Goal: Transaction & Acquisition: Purchase product/service

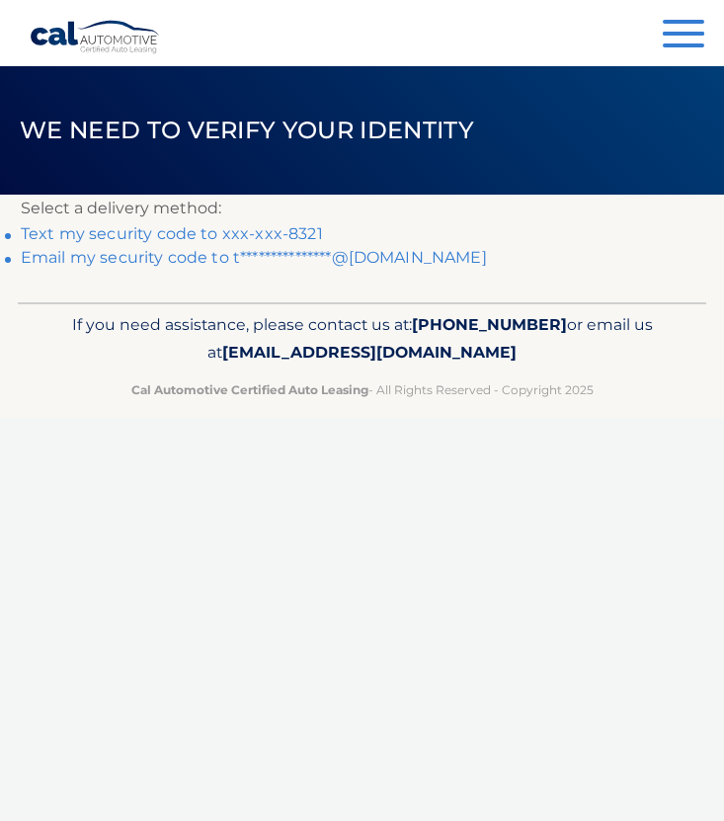
click at [291, 232] on link "Text my security code to xxx-xxx-8321" at bounding box center [172, 233] width 302 height 19
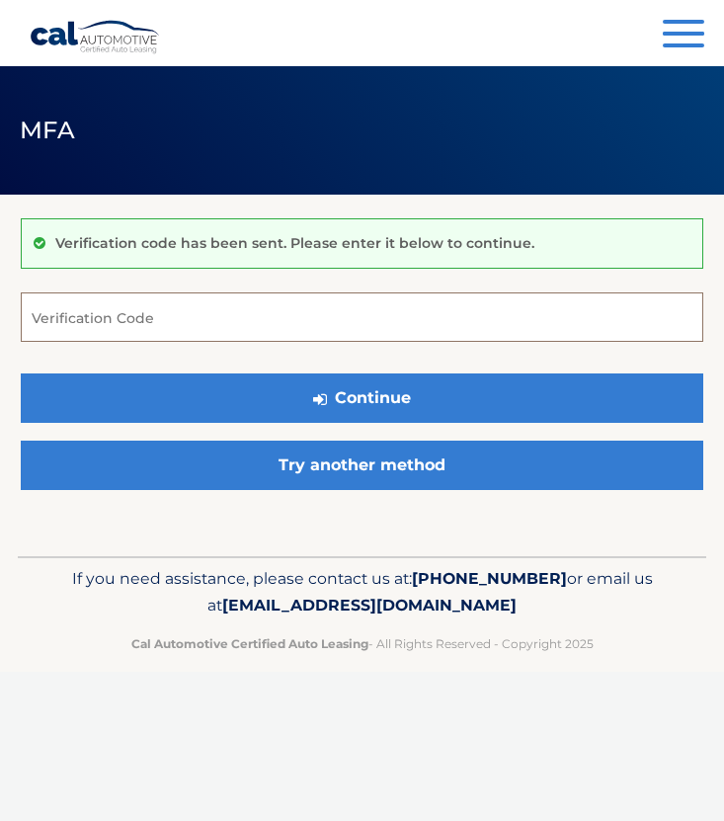
click at [184, 318] on input "Verification Code" at bounding box center [362, 317] width 683 height 49
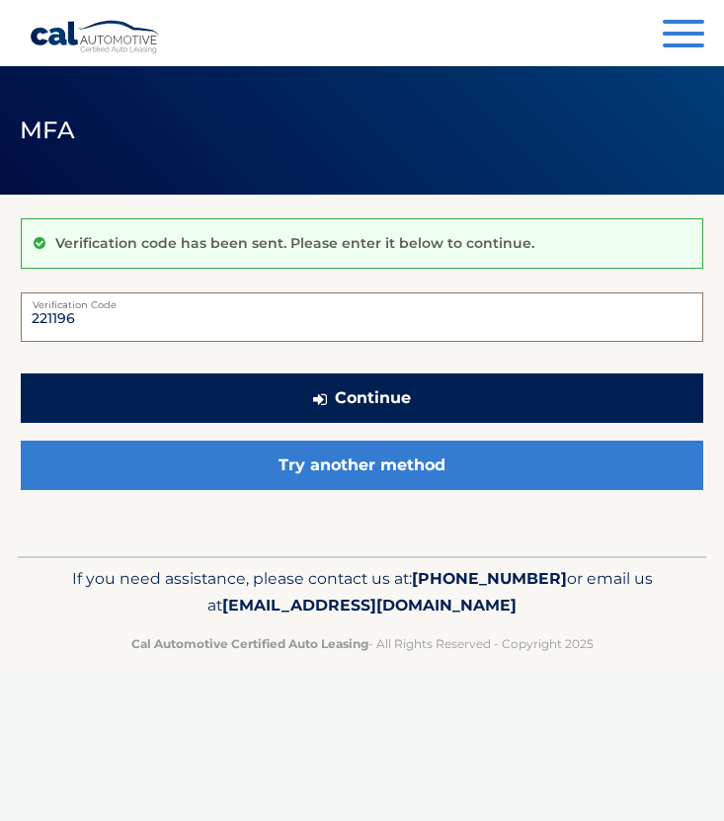
type input "221196"
click at [335, 389] on button "Continue" at bounding box center [362, 398] width 683 height 49
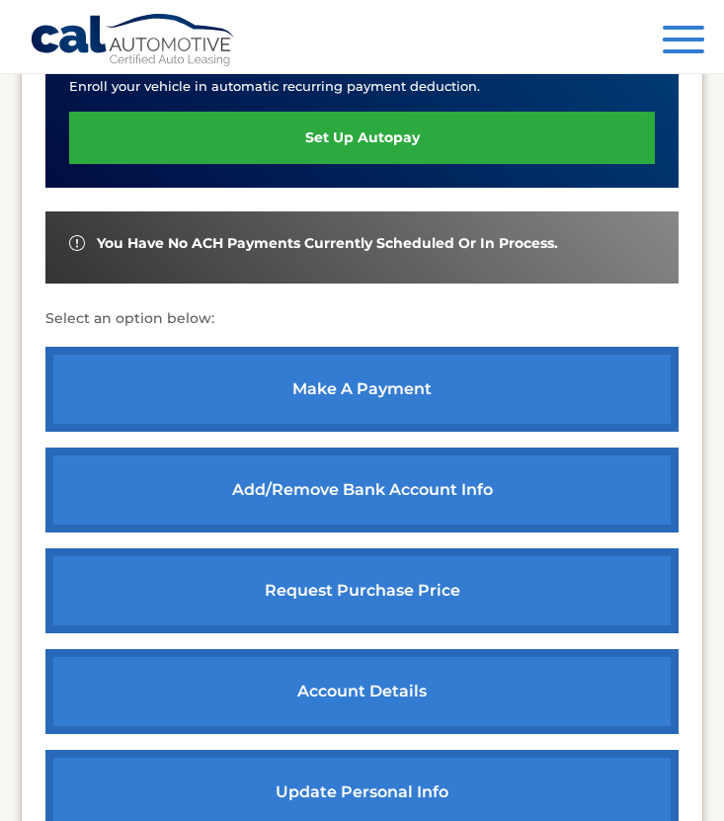
scroll to position [679, 0]
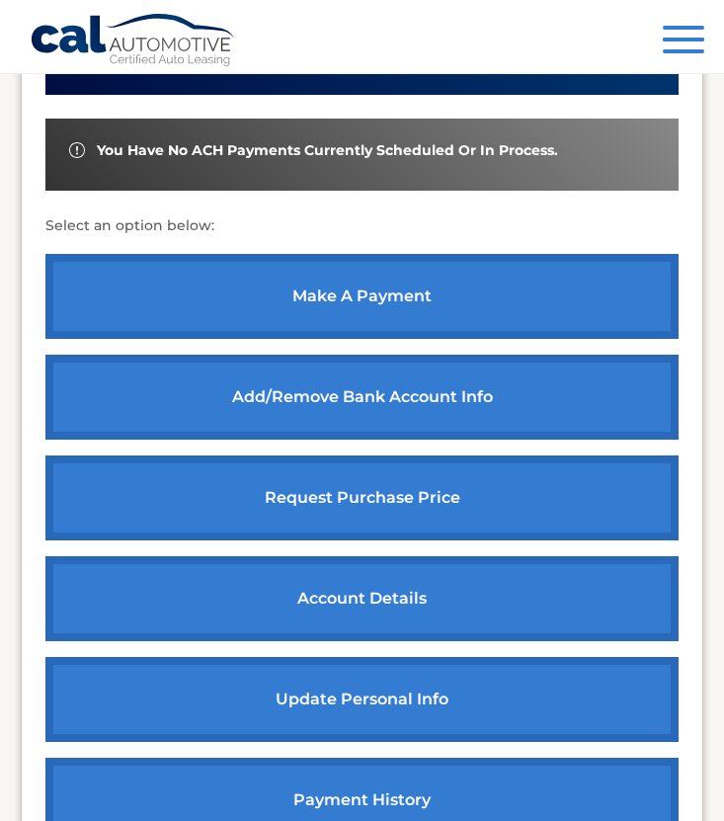
click at [347, 298] on link "make a payment" at bounding box center [362, 296] width 634 height 85
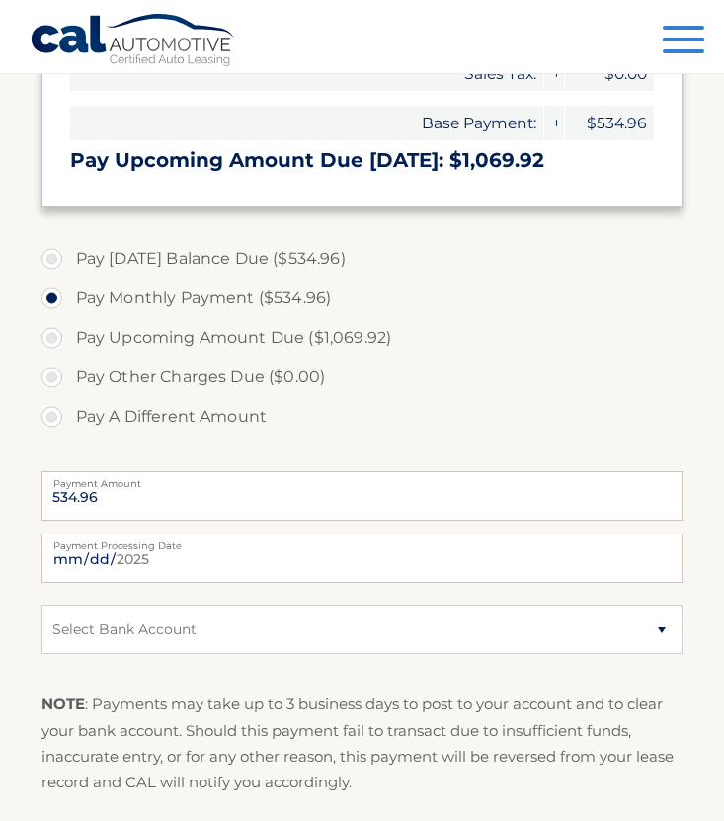
scroll to position [486, 0]
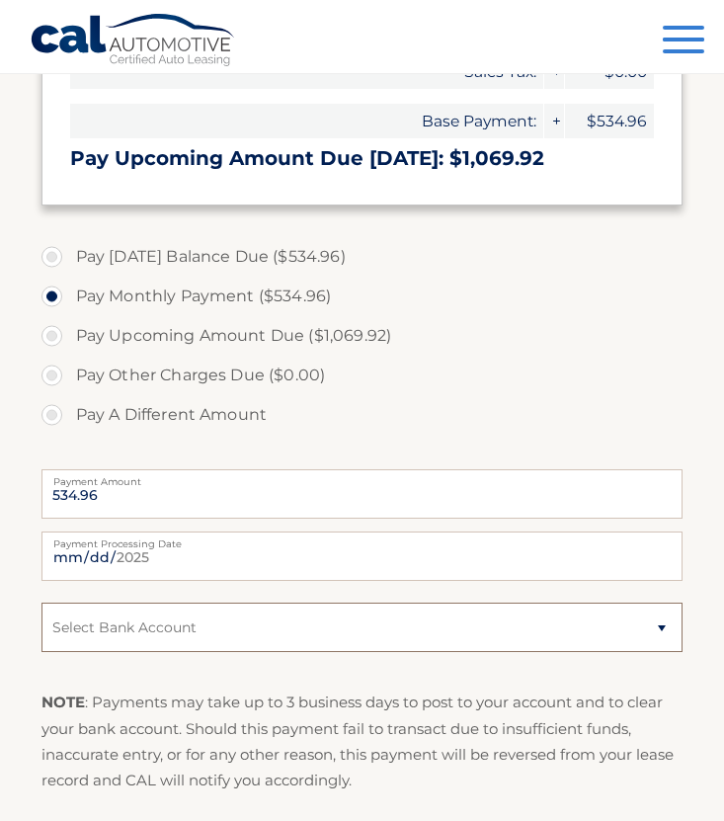
click at [347, 622] on select "Select Bank Account Checking JPMORGAN CHASE BANK, NA *****6117 Checking JPMORGA…" at bounding box center [363, 627] width 642 height 49
select select "ODgwMDZlMjgtNGM2MC00ODY3LTg4YjYtOGI2ZDE2NjdiZTEx"
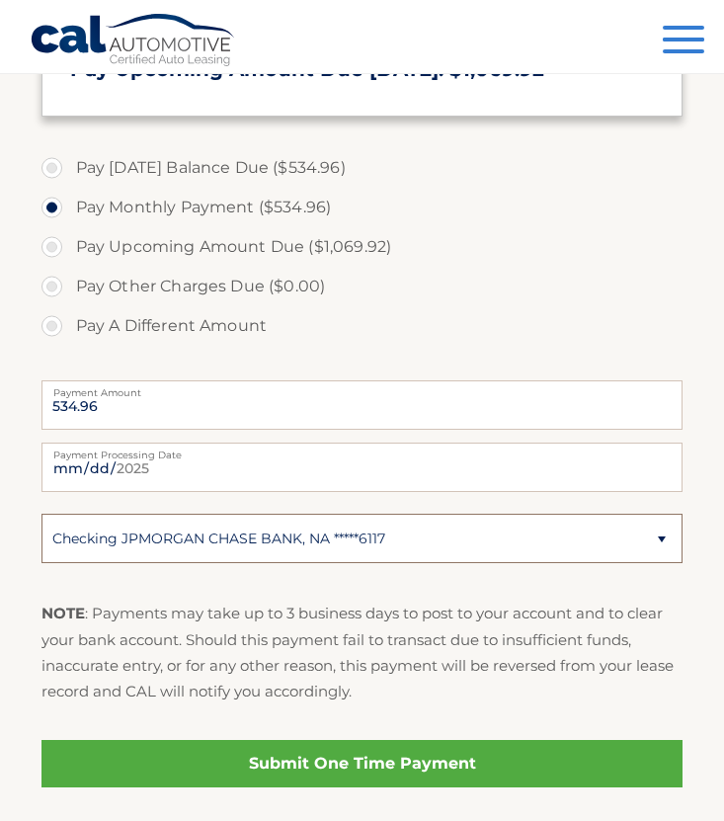
scroll to position [719, 0]
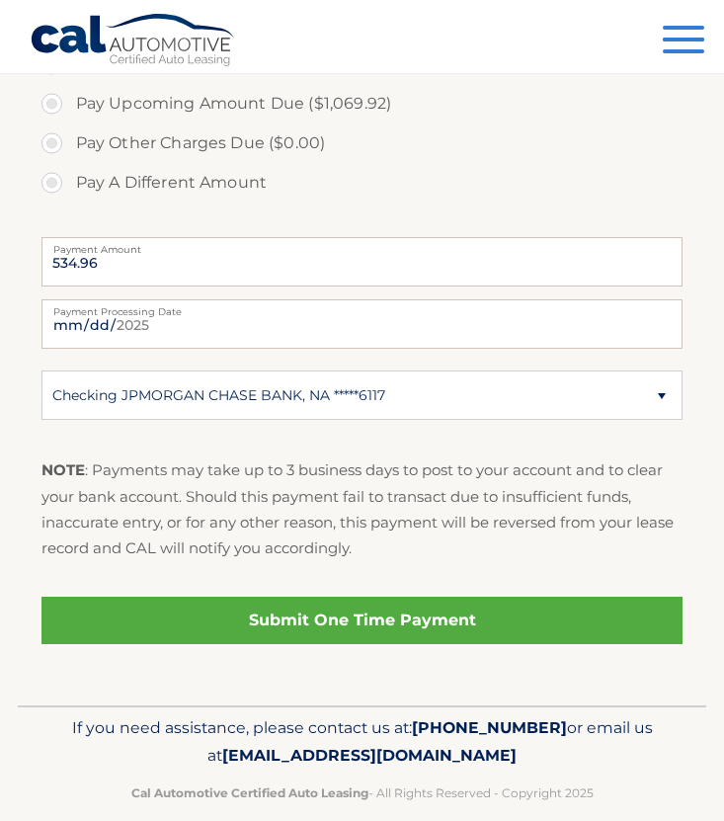
click at [382, 616] on link "Submit One Time Payment" at bounding box center [363, 620] width 642 height 47
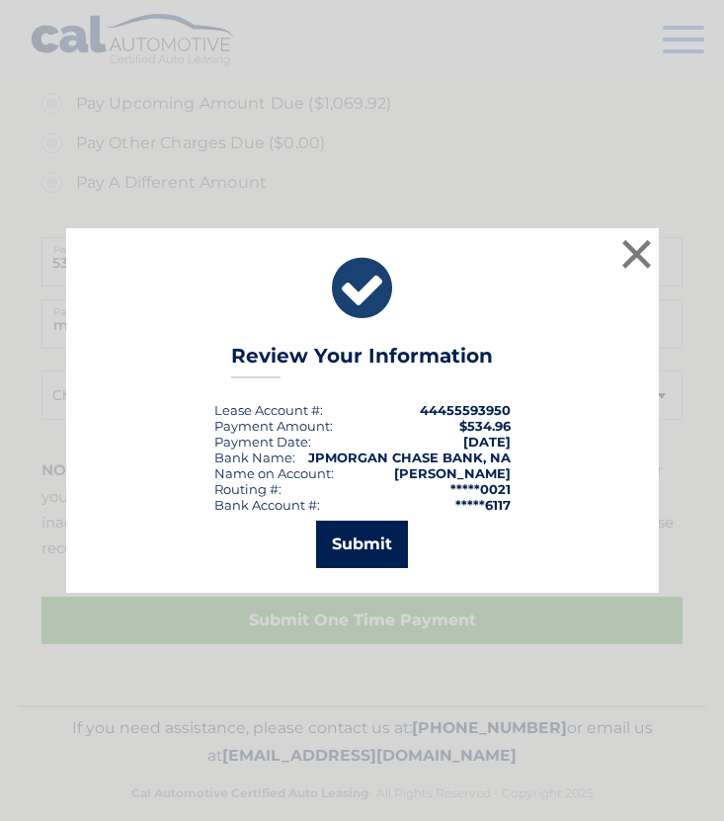
click at [387, 537] on button "Submit" at bounding box center [362, 544] width 92 height 47
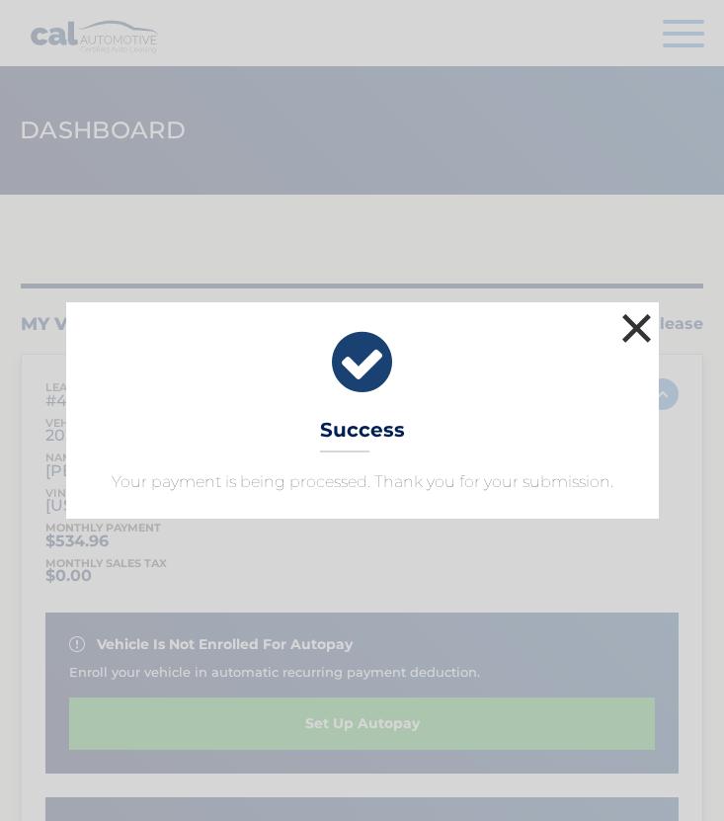
click at [646, 324] on button "×" at bounding box center [638, 328] width 40 height 40
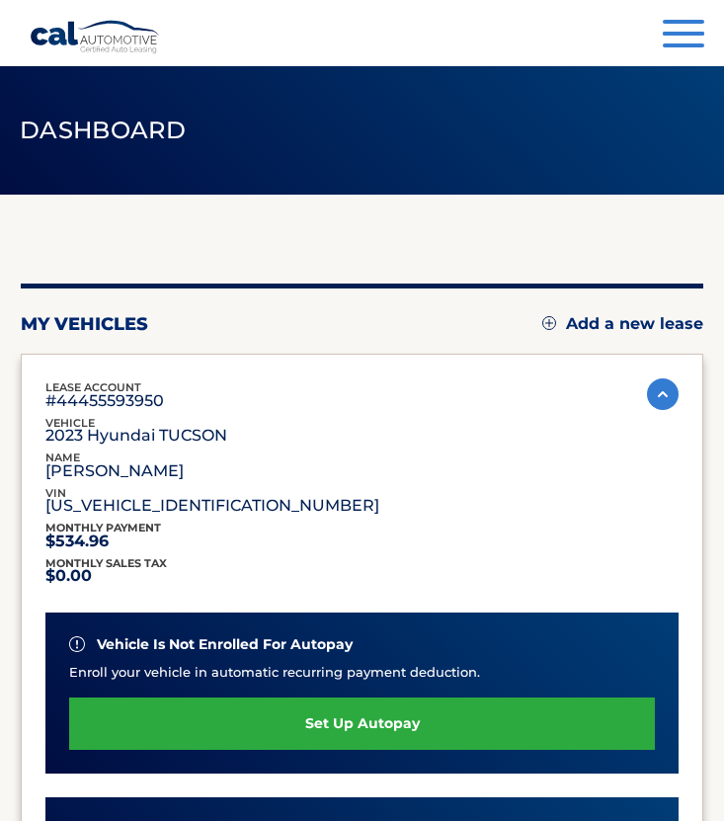
click at [675, 45] on span "button" at bounding box center [684, 45] width 42 height 4
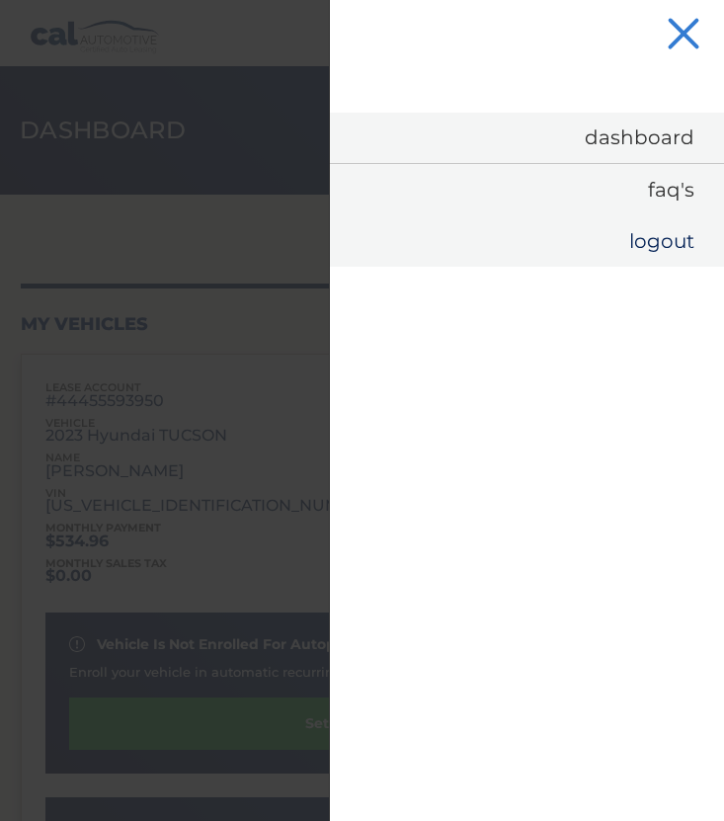
click at [638, 247] on link "Logout" at bounding box center [527, 240] width 394 height 51
